Goal: Find specific page/section: Find specific page/section

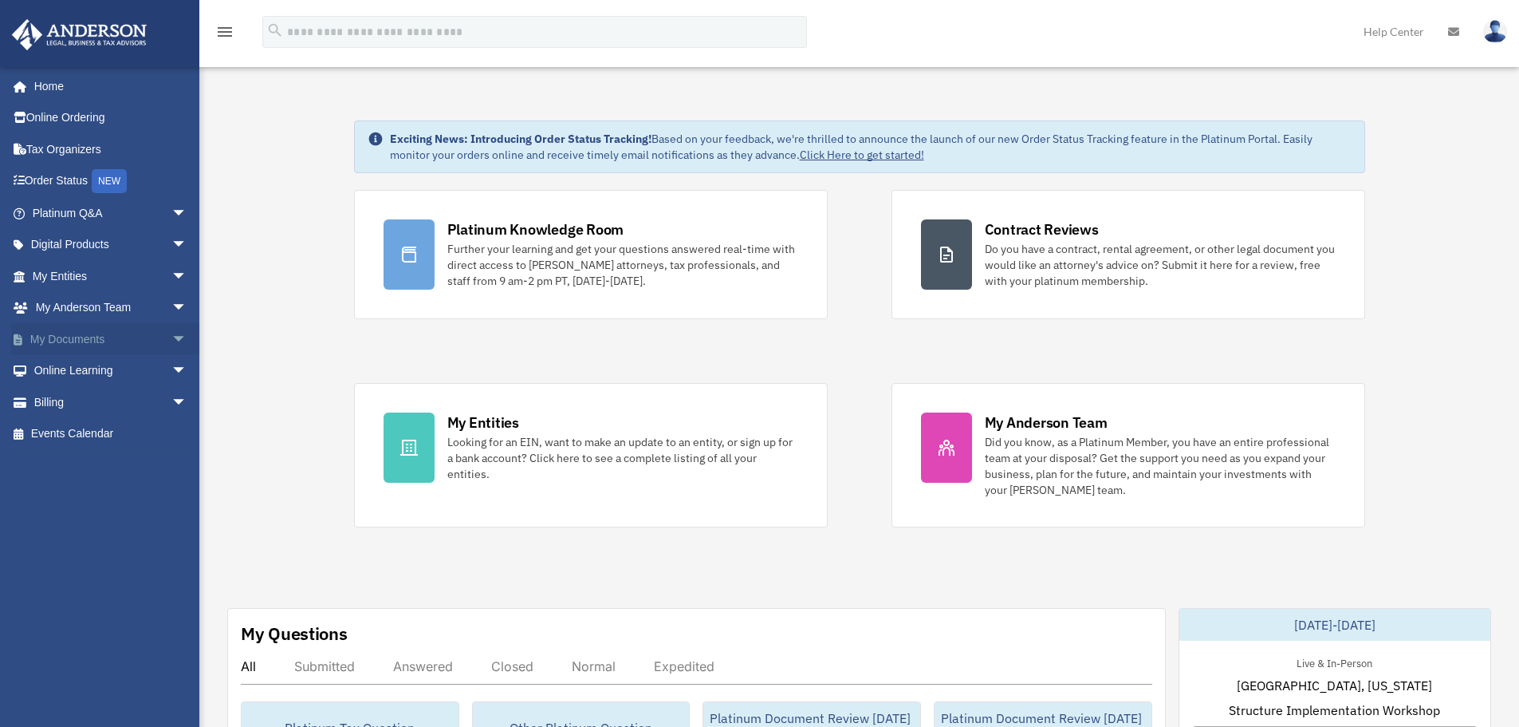
click at [52, 337] on link "My Documents arrow_drop_down" at bounding box center [111, 339] width 200 height 32
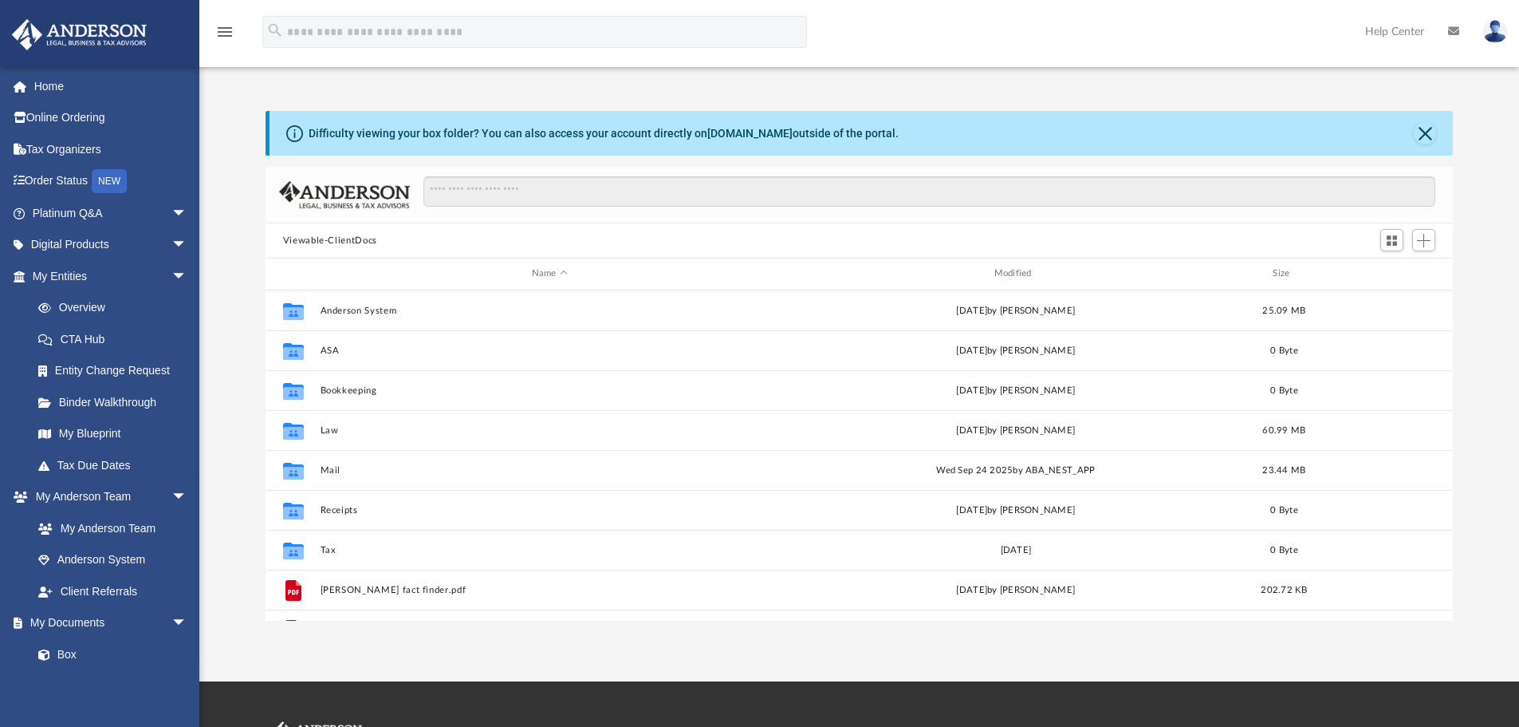
scroll to position [351, 1176]
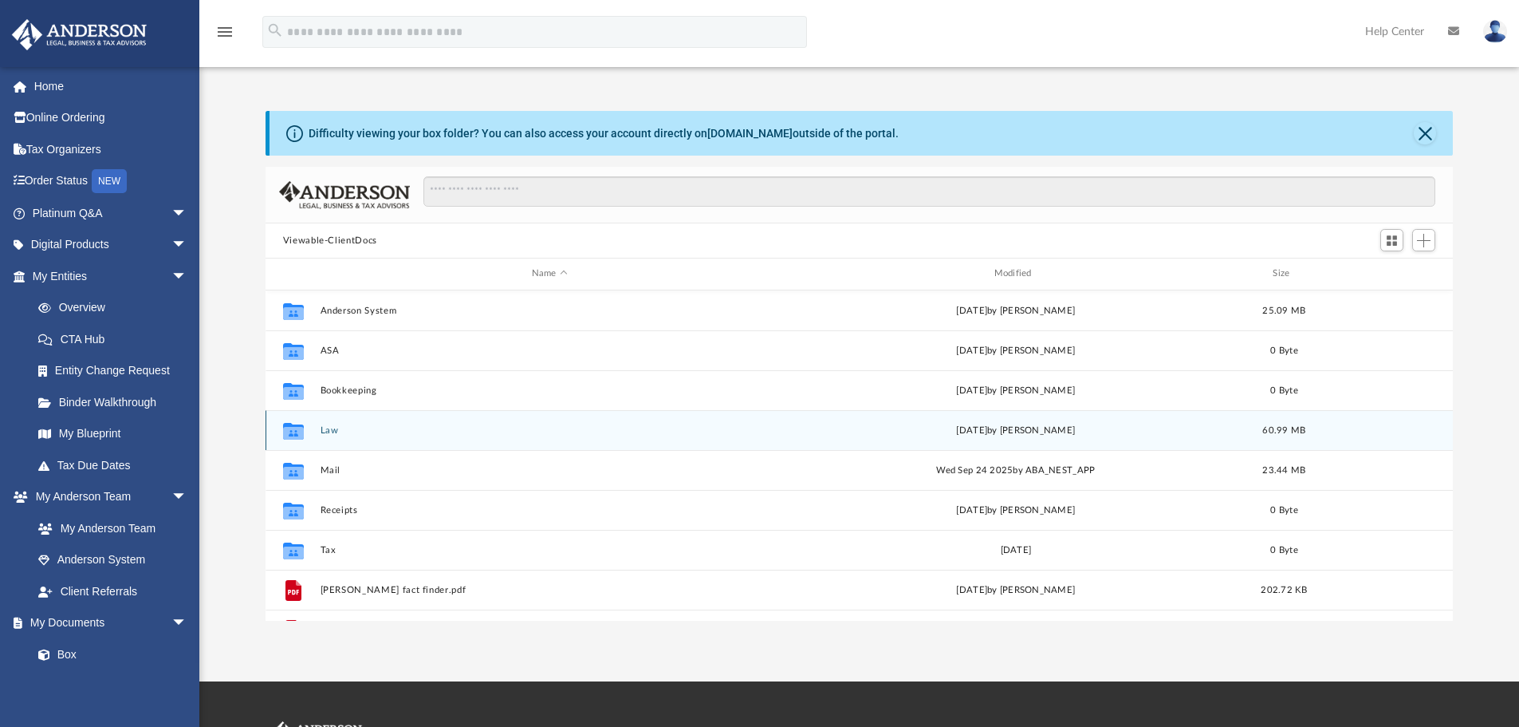
click at [358, 429] on button "Law" at bounding box center [549, 430] width 459 height 10
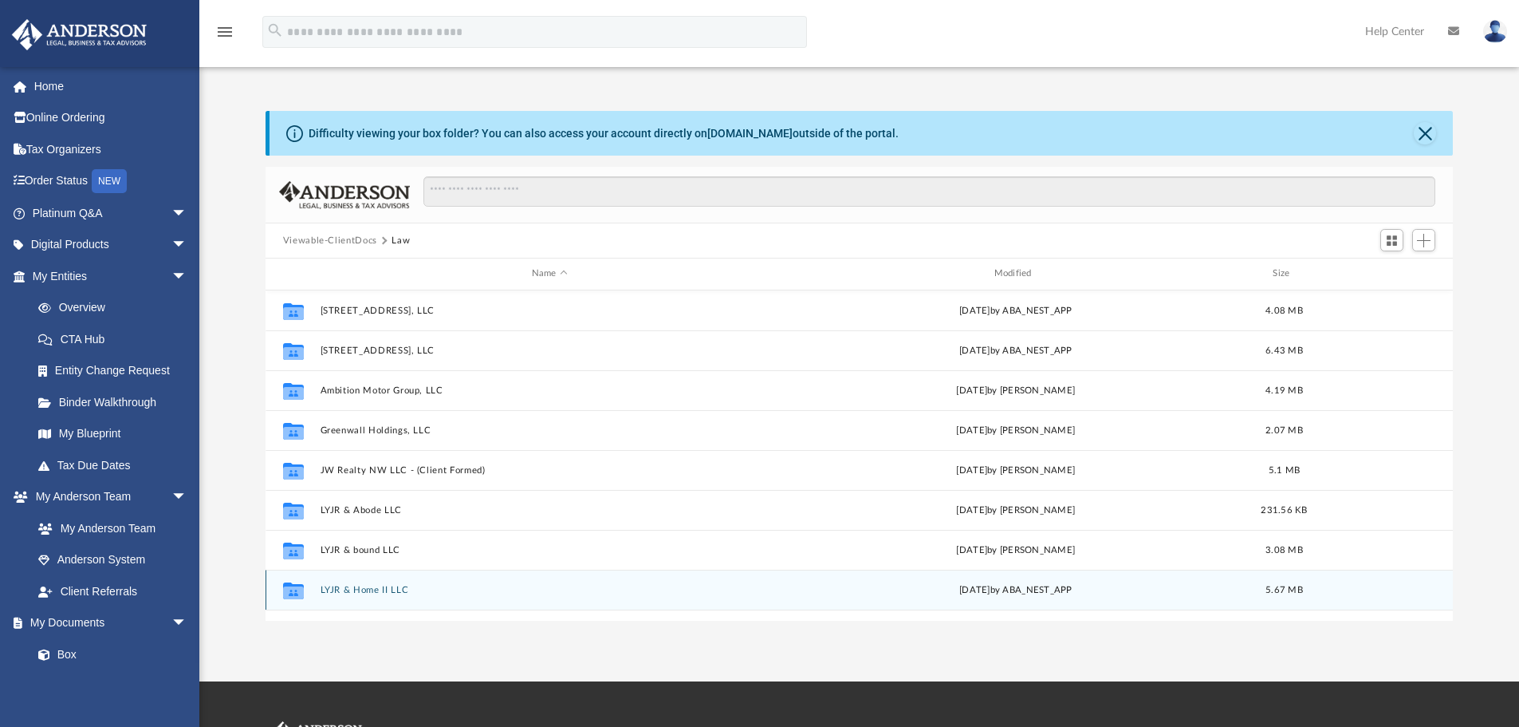
click at [386, 589] on button "LYJR & Home II LLC" at bounding box center [549, 590] width 459 height 10
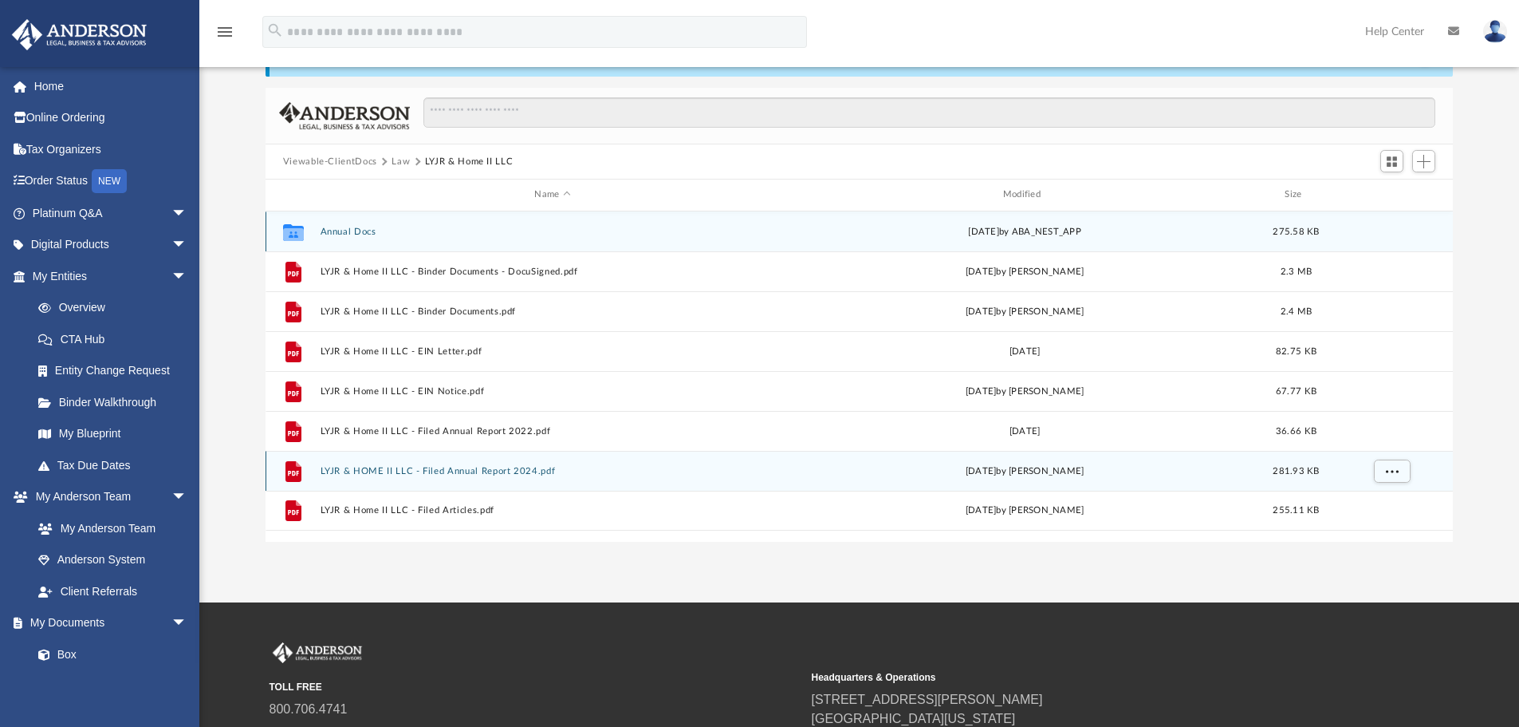
scroll to position [80, 0]
